Goal: Information Seeking & Learning: Learn about a topic

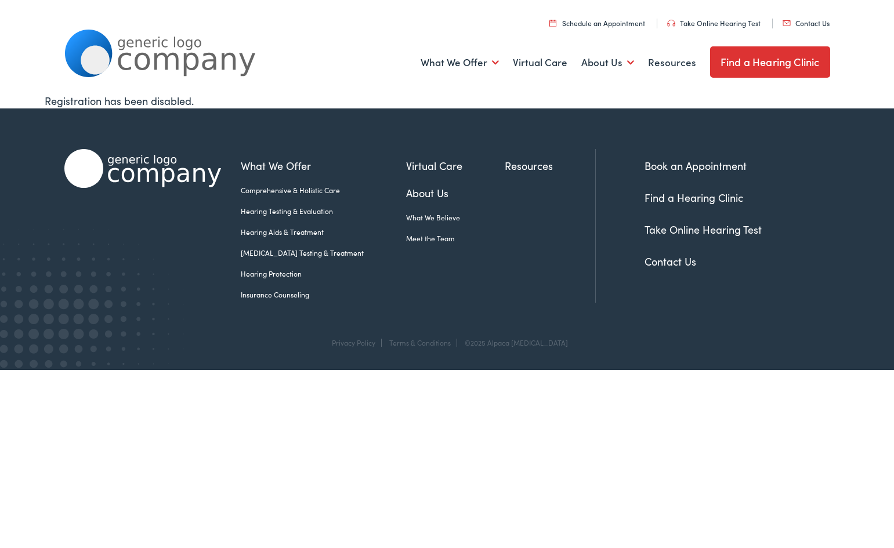
click at [286, 299] on link "Insurance Counseling" at bounding box center [323, 294] width 165 height 10
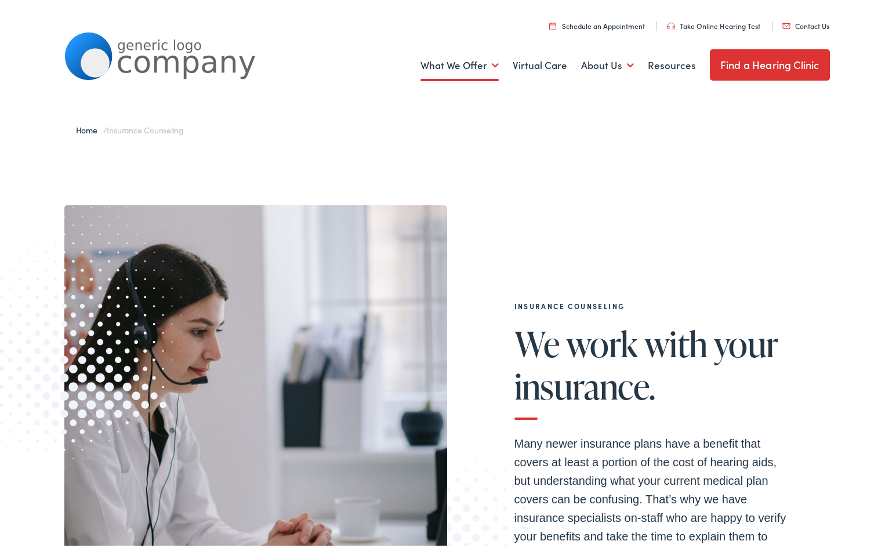
click at [286, 299] on img at bounding box center [255, 435] width 383 height 467
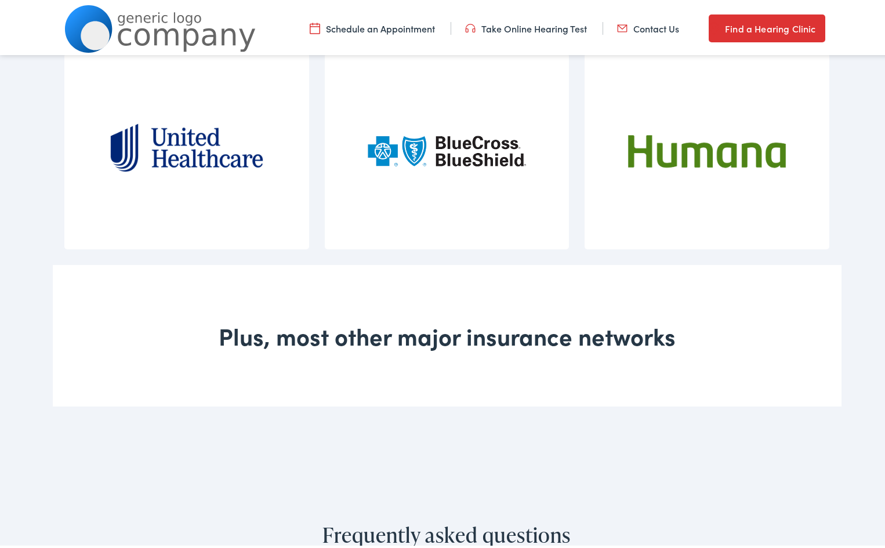
scroll to position [928, 0]
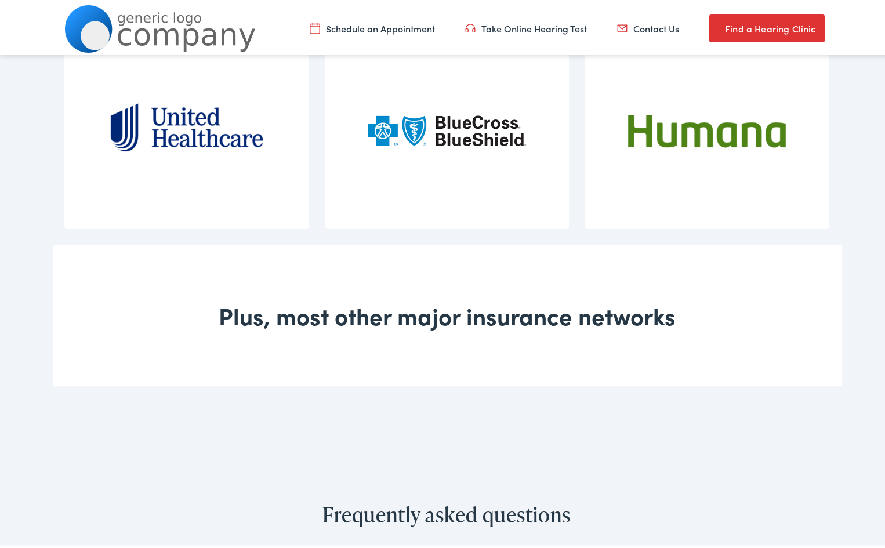
click at [463, 317] on div "Plus, most other major insurance networks" at bounding box center [447, 312] width 789 height 141
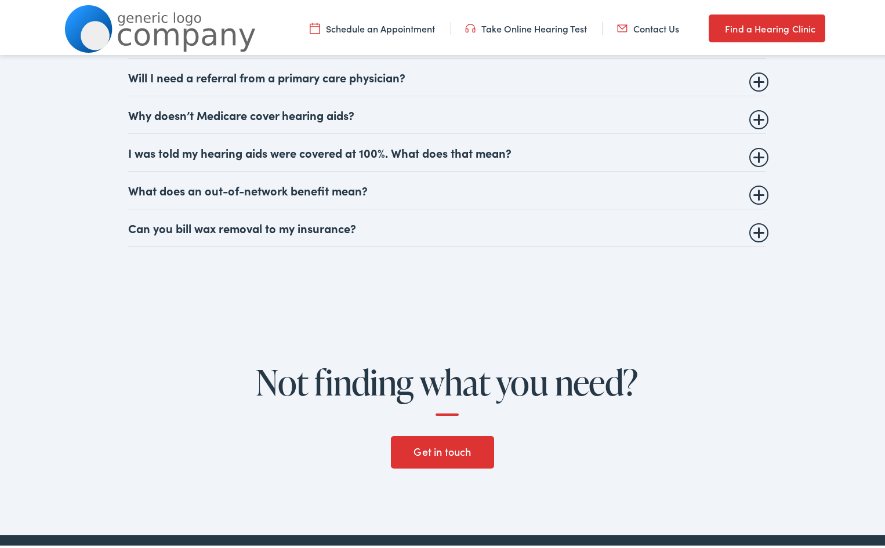
scroll to position [1450, 0]
